Goal: Task Accomplishment & Management: Manage account settings

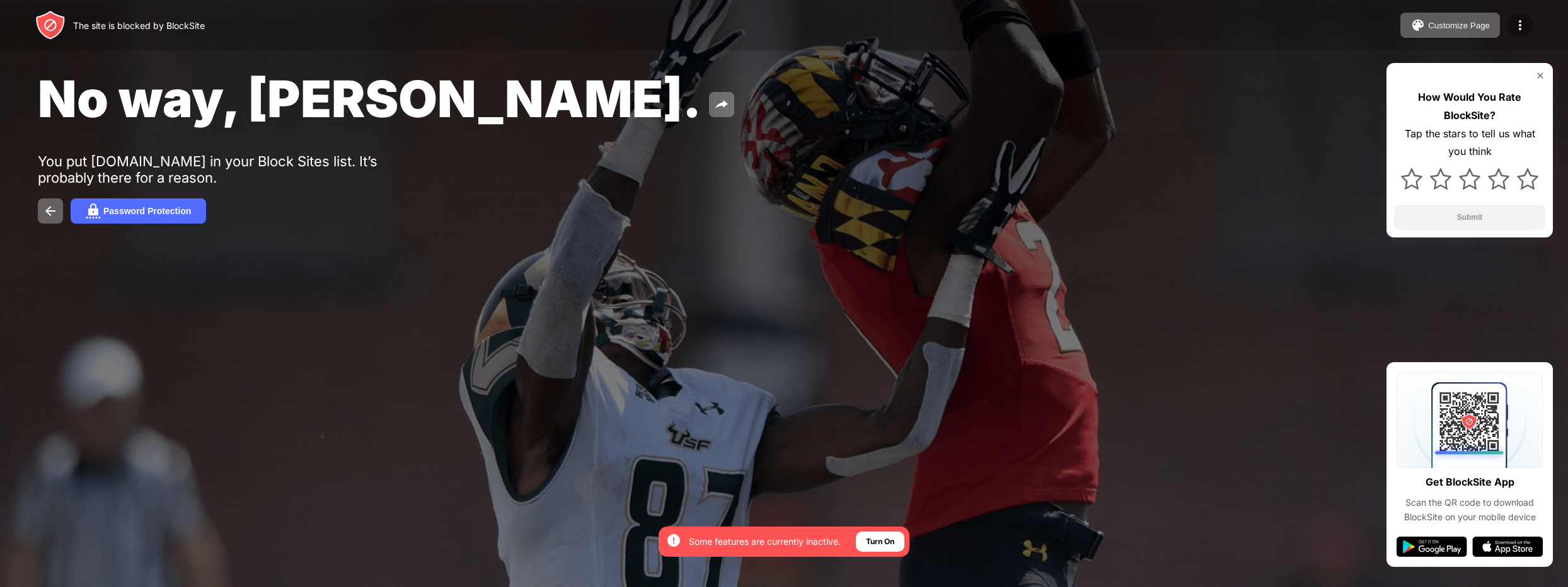
click at [1523, 19] on img at bounding box center [1520, 25] width 15 height 15
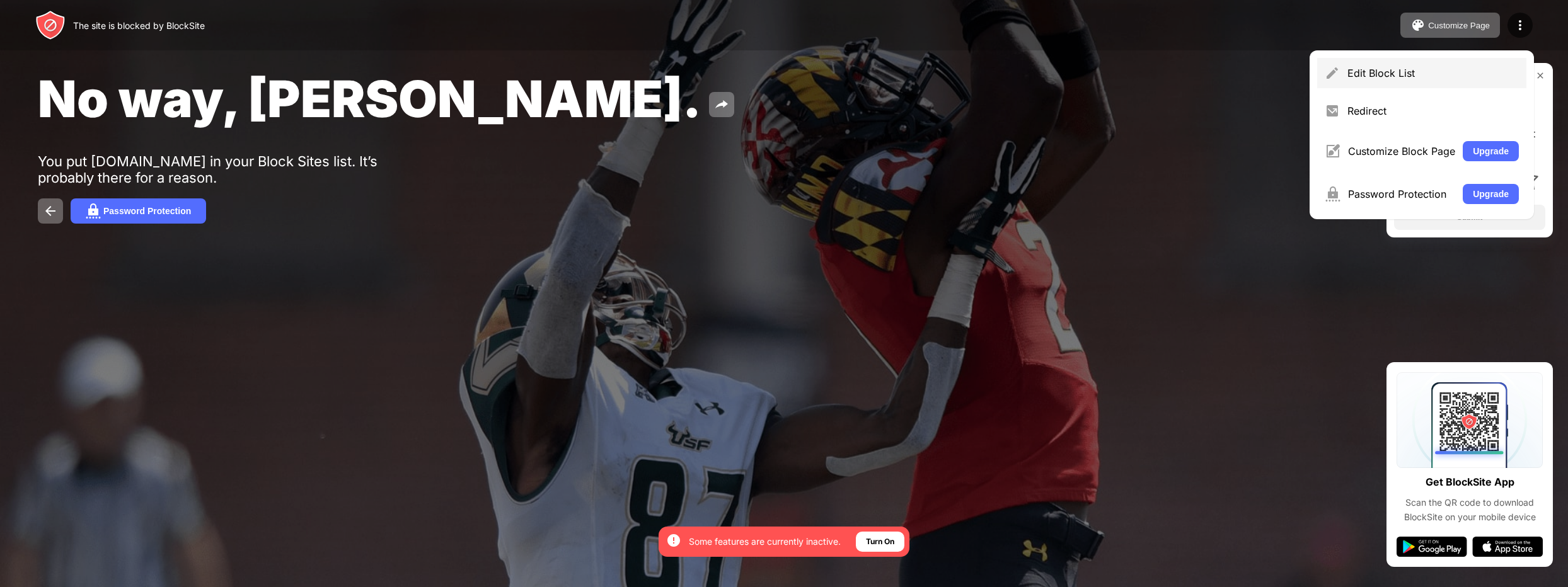
click at [1415, 74] on div "Edit Block List" at bounding box center [1433, 73] width 172 height 13
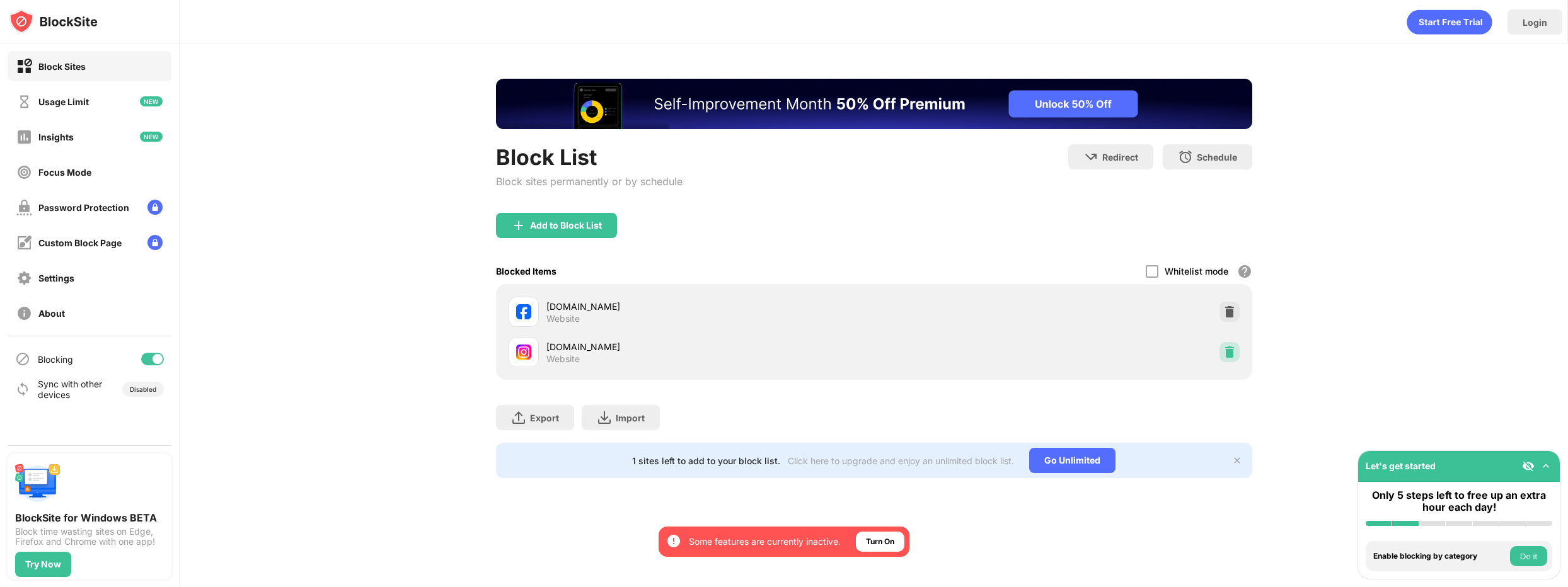
click at [1231, 350] on img at bounding box center [1230, 352] width 13 height 13
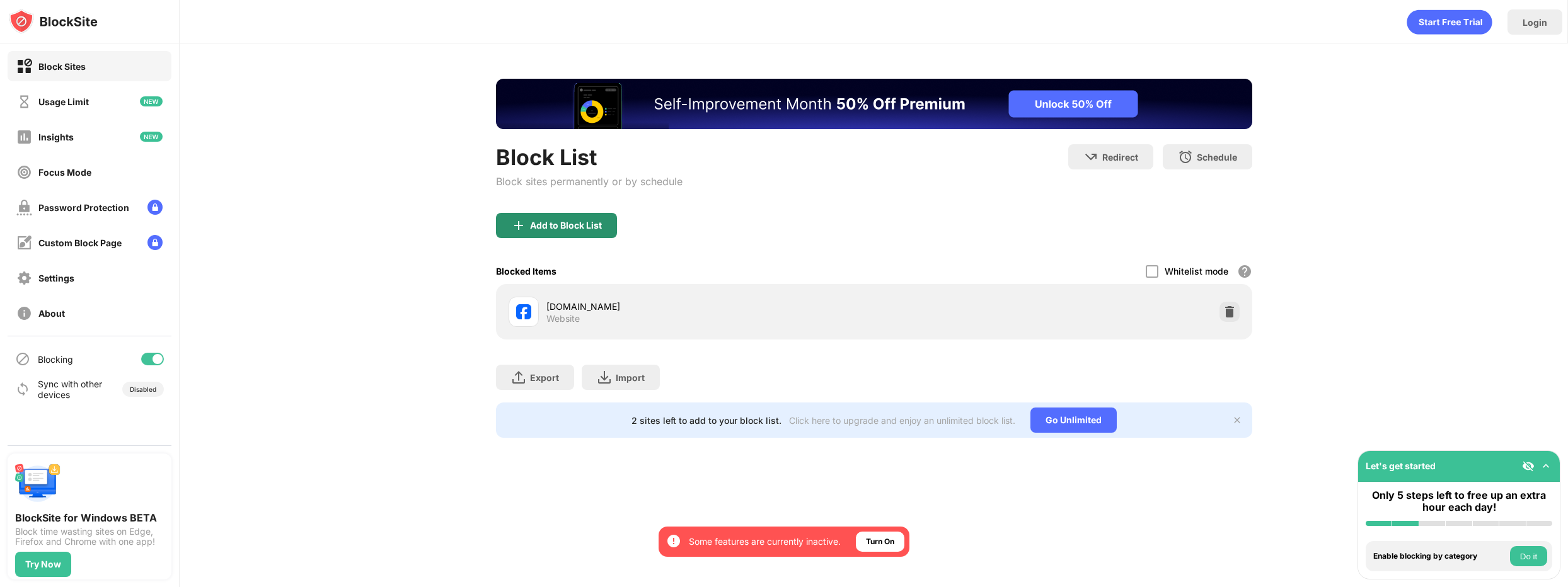
click at [567, 232] on div "Add to Block List" at bounding box center [556, 225] width 121 height 25
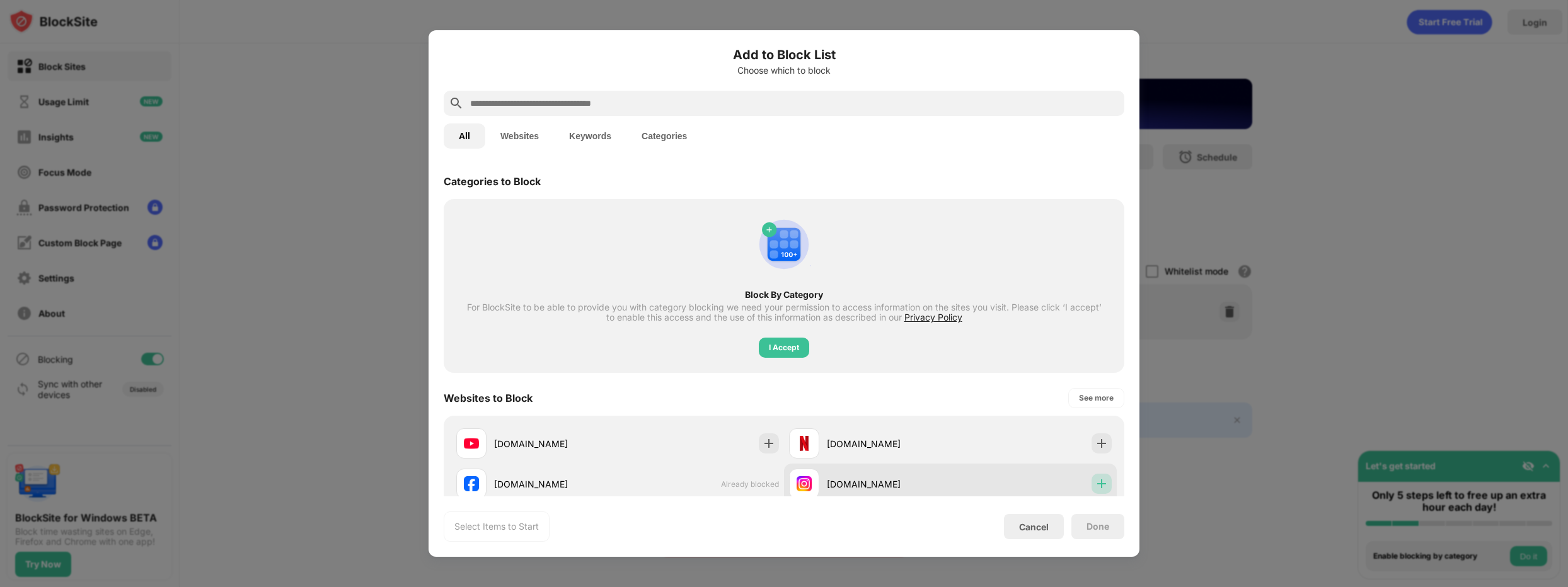
click at [1098, 483] on div at bounding box center [1101, 483] width 20 height 20
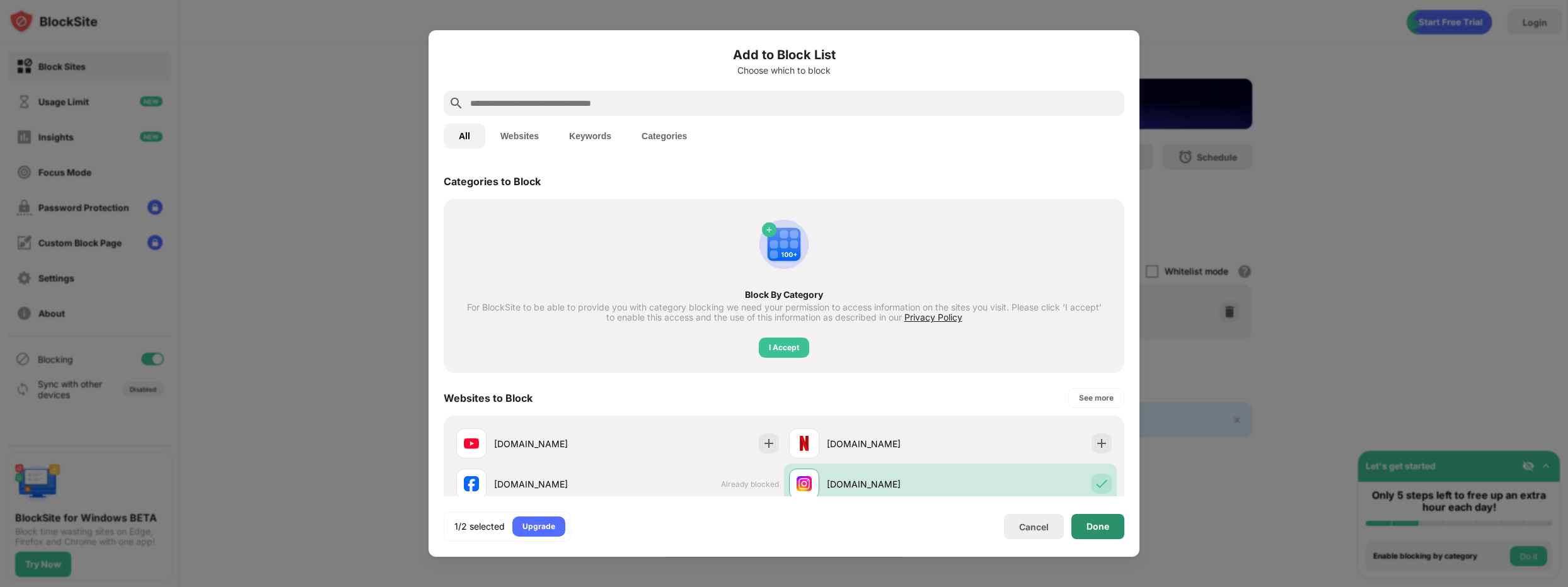
click at [1102, 528] on div "Done" at bounding box center [1098, 527] width 22 height 10
